Goal: Find specific page/section: Find specific page/section

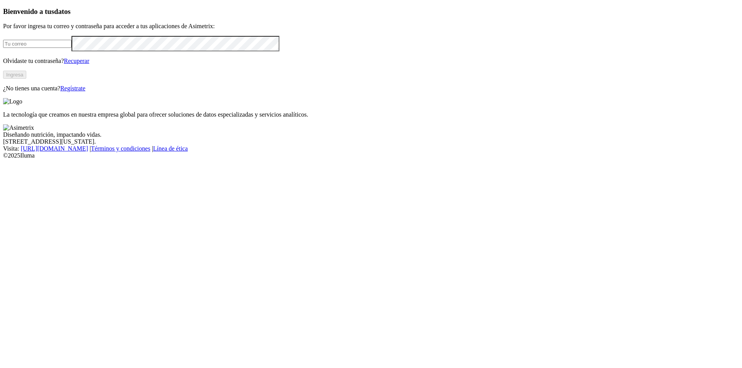
type input "[EMAIL_ADDRESS][DOMAIN_NAME]"
click at [26, 79] on button "Ingresa" at bounding box center [14, 75] width 23 height 8
